Goal: Find specific page/section: Find specific page/section

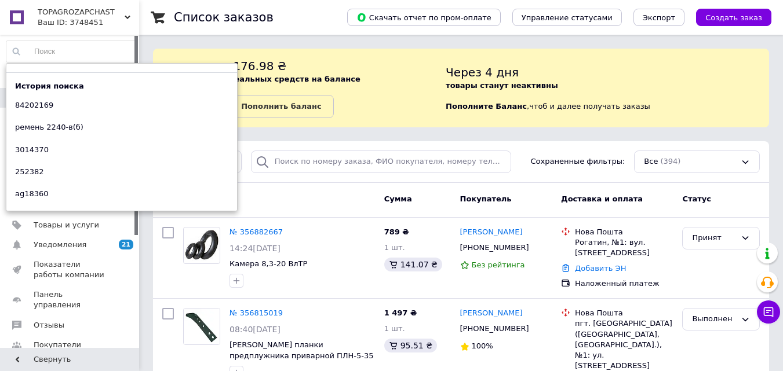
click at [67, 51] on input at bounding box center [71, 51] width 130 height 21
paste input "84078828"
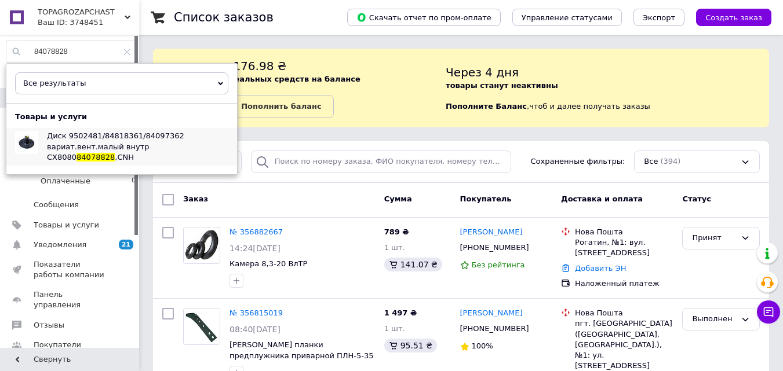
click at [89, 145] on span "Диск 9502481/84818361/84097362 вариат.вент.малый внутр CX8080" at bounding box center [115, 147] width 137 height 30
click at [221, 79] on span "Все результаты" at bounding box center [121, 83] width 213 height 22
drag, startPoint x: 82, startPoint y: 50, endPoint x: 0, endPoint y: 38, distance: 82.7
click at [0, 35] on div "84078828 Все результаты Только заказы Только товары и услуги Только группы това…" at bounding box center [71, 193] width 143 height 317
paste input "56"
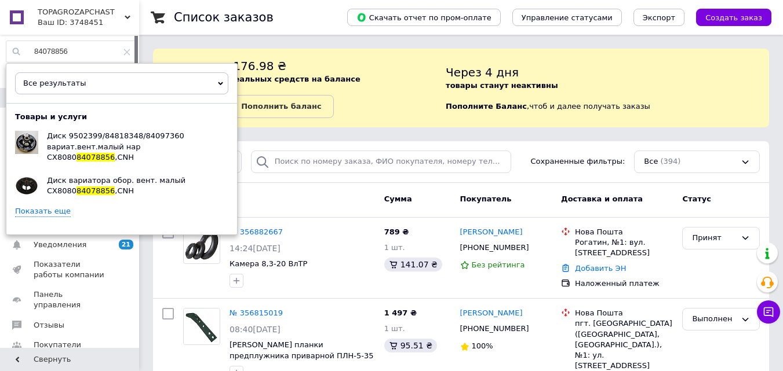
type input "84078856"
click at [56, 206] on link "Показать еще" at bounding box center [43, 211] width 56 height 11
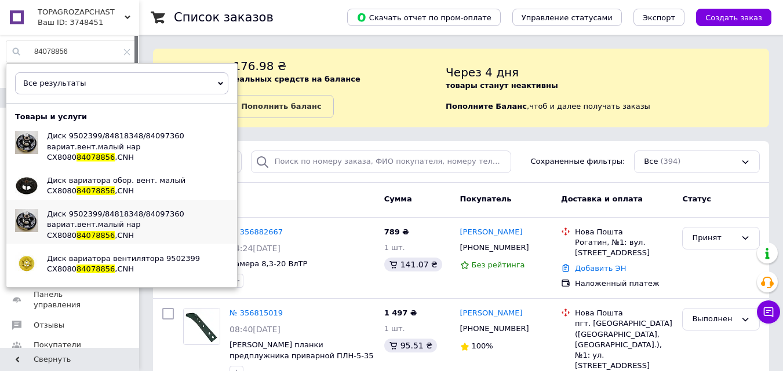
click at [94, 210] on span "Диск 9502399/84818348/84097360 вариат.вент.малый нар CX8080" at bounding box center [115, 225] width 137 height 30
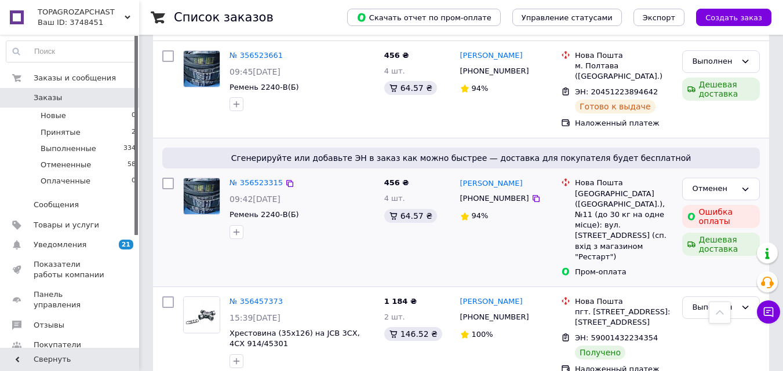
scroll to position [463, 0]
